Goal: Transaction & Acquisition: Obtain resource

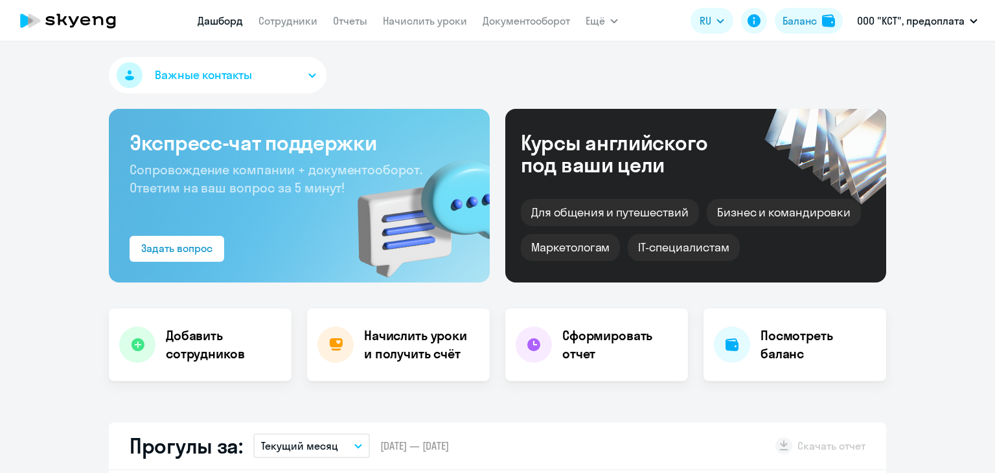
select select "30"
click at [497, 14] on link "Документооборот" at bounding box center [526, 20] width 87 height 13
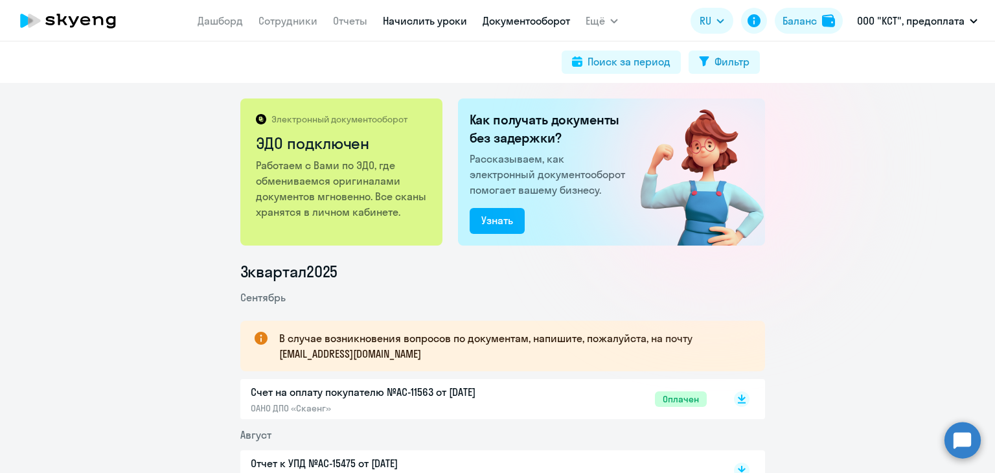
click at [446, 16] on link "Начислить уроки" at bounding box center [425, 20] width 84 height 13
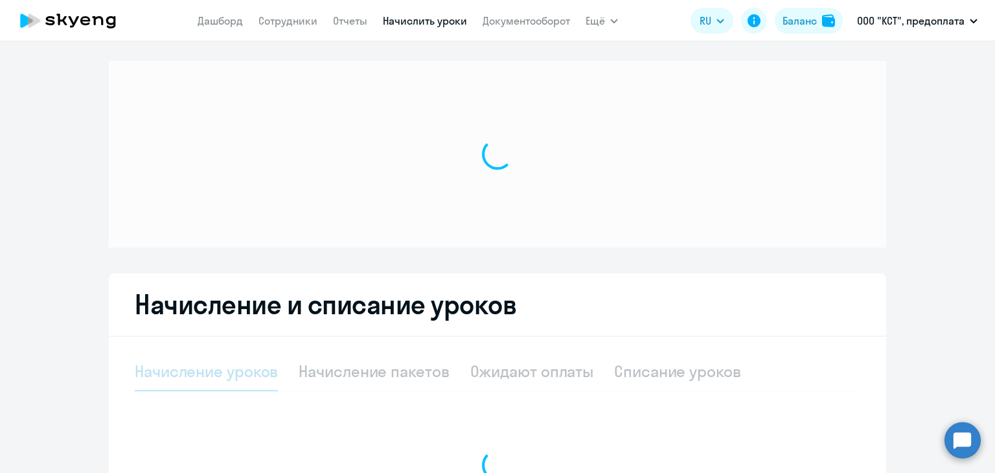
select select "10"
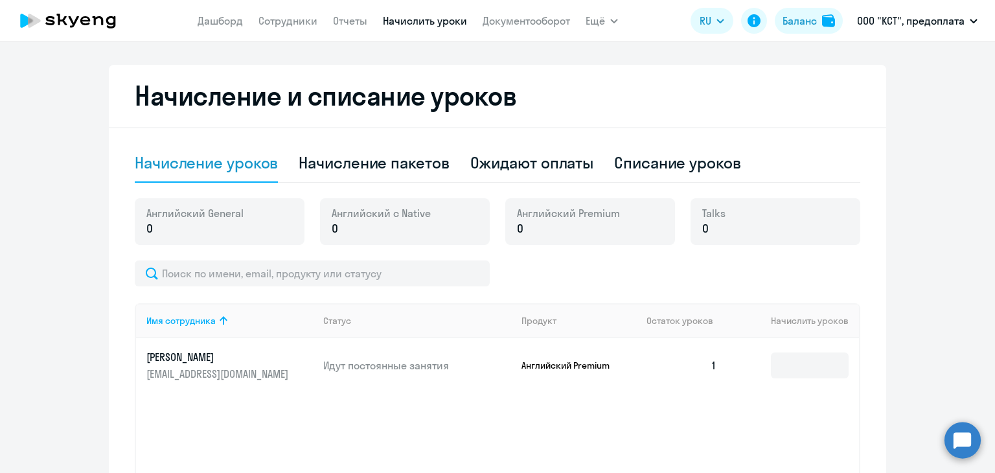
scroll to position [389, 0]
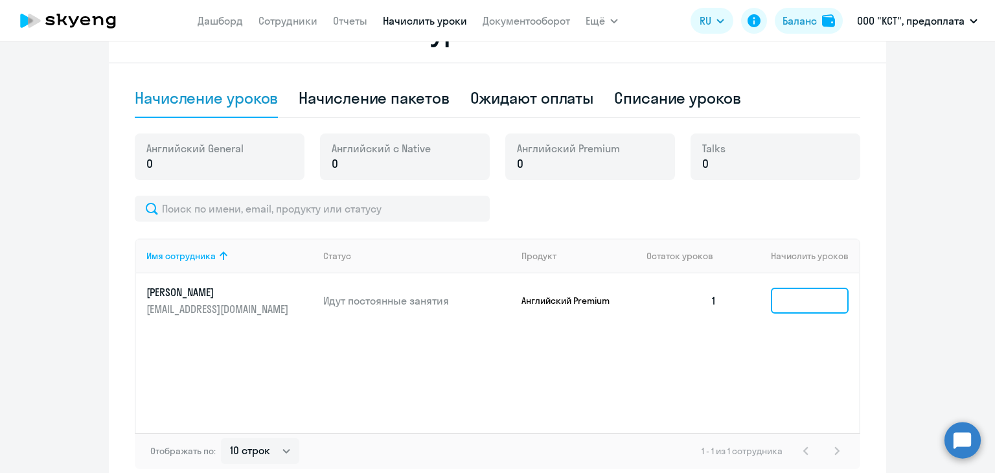
click at [828, 308] on input at bounding box center [810, 301] width 78 height 26
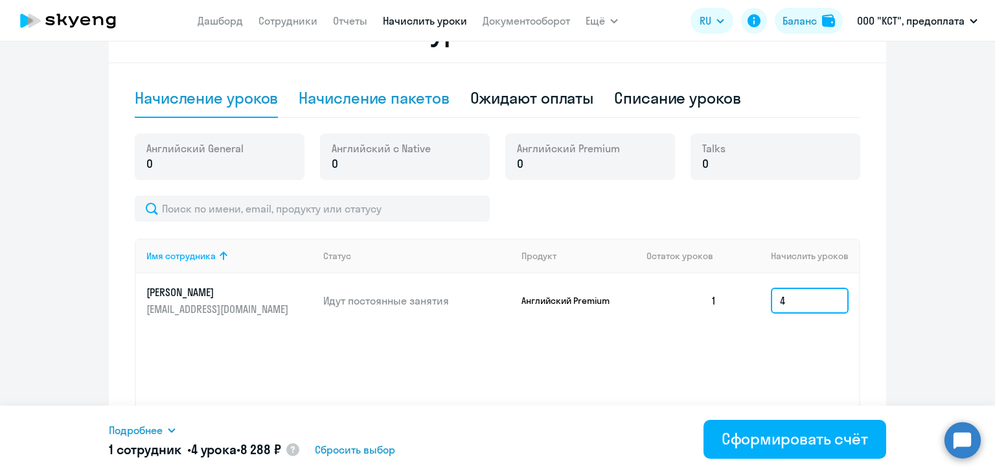
type input "4"
click at [400, 97] on div "Начисление пакетов" at bounding box center [374, 97] width 150 height 21
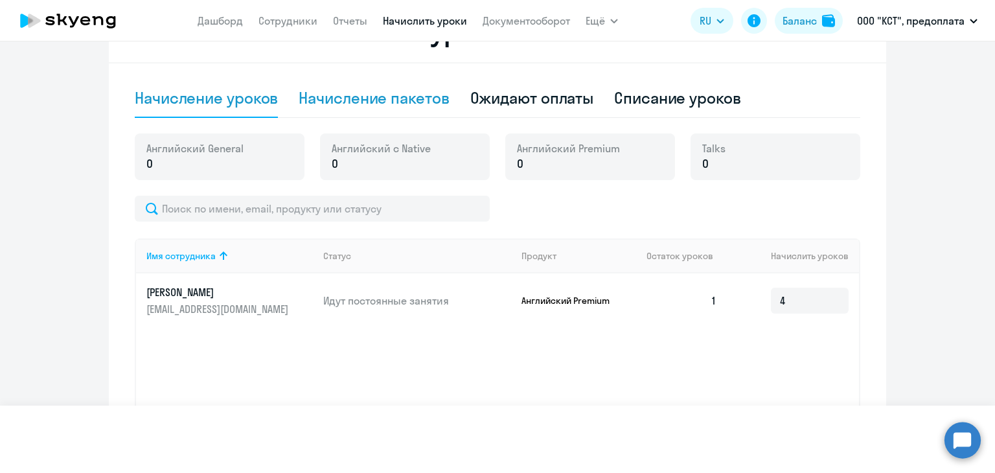
select select "10"
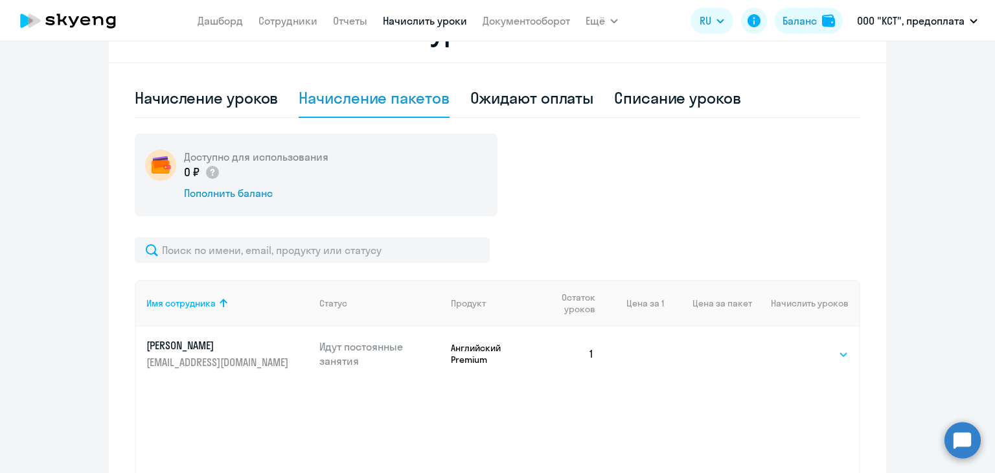
click at [839, 355] on select "Выбрать 4 8 16 32 64 96 128" at bounding box center [821, 355] width 53 height 16
select select "4"
click at [795, 347] on select "Выбрать 4 8 16 32 64 96 128" at bounding box center [821, 355] width 53 height 16
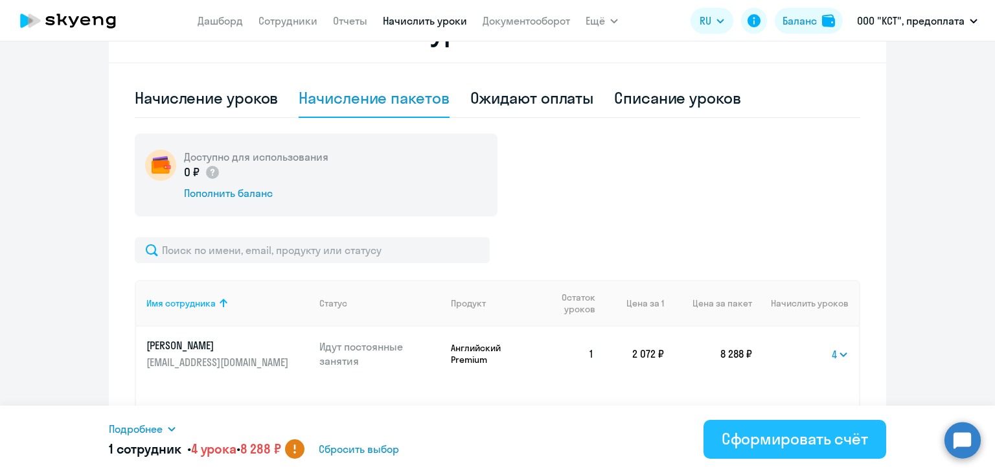
click at [782, 426] on button "Сформировать счёт" at bounding box center [794, 439] width 183 height 39
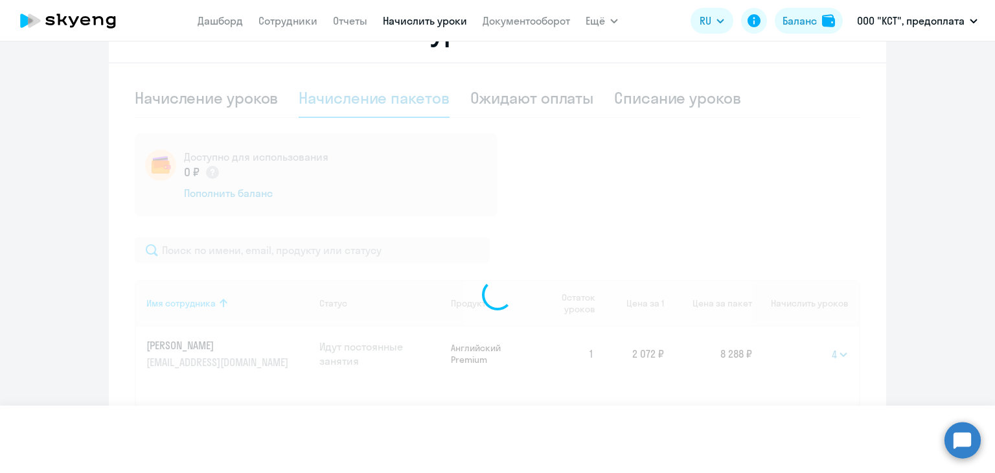
select select
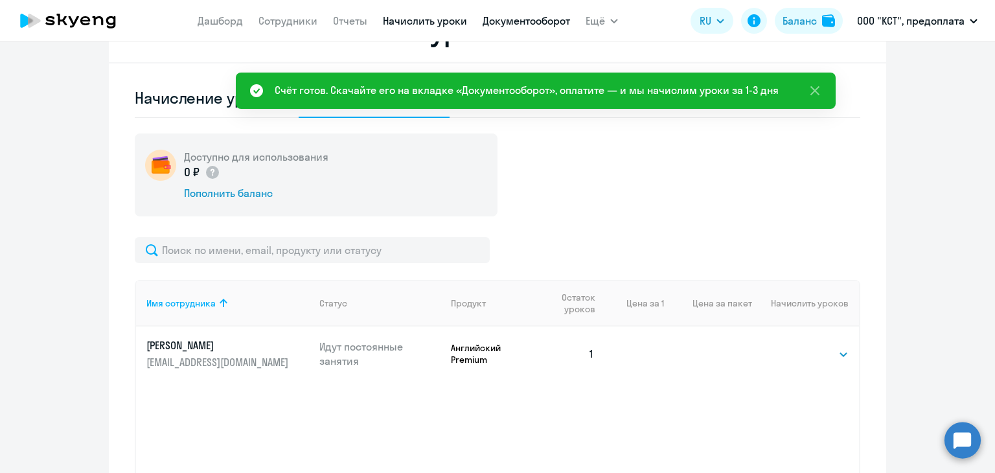
click at [495, 19] on link "Документооборот" at bounding box center [526, 20] width 87 height 13
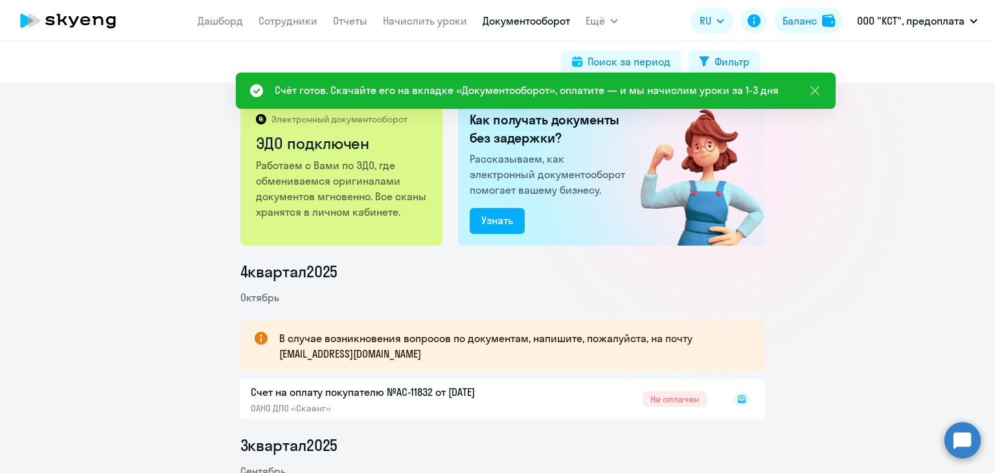
click at [738, 397] on icon at bounding box center [742, 399] width 8 height 8
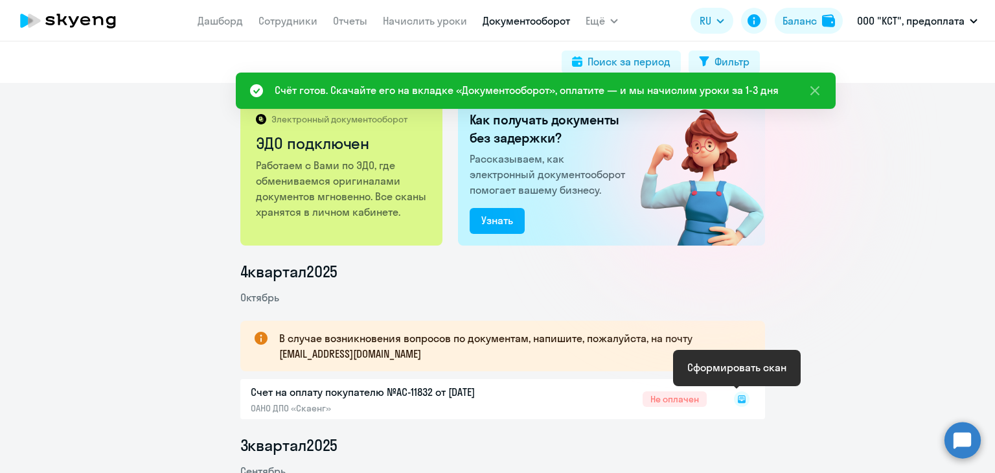
click at [738, 397] on icon at bounding box center [742, 399] width 8 height 8
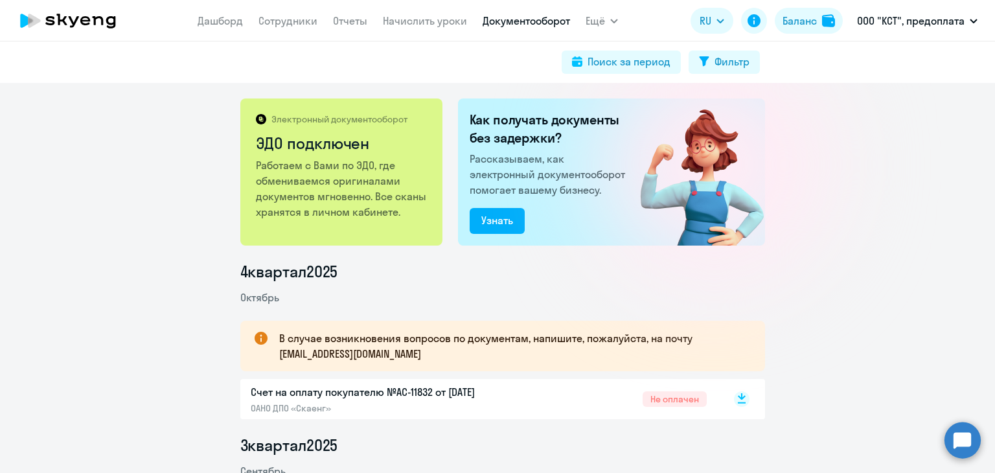
click at [738, 397] on icon at bounding box center [742, 396] width 8 height 6
